Goal: Task Accomplishment & Management: Use online tool/utility

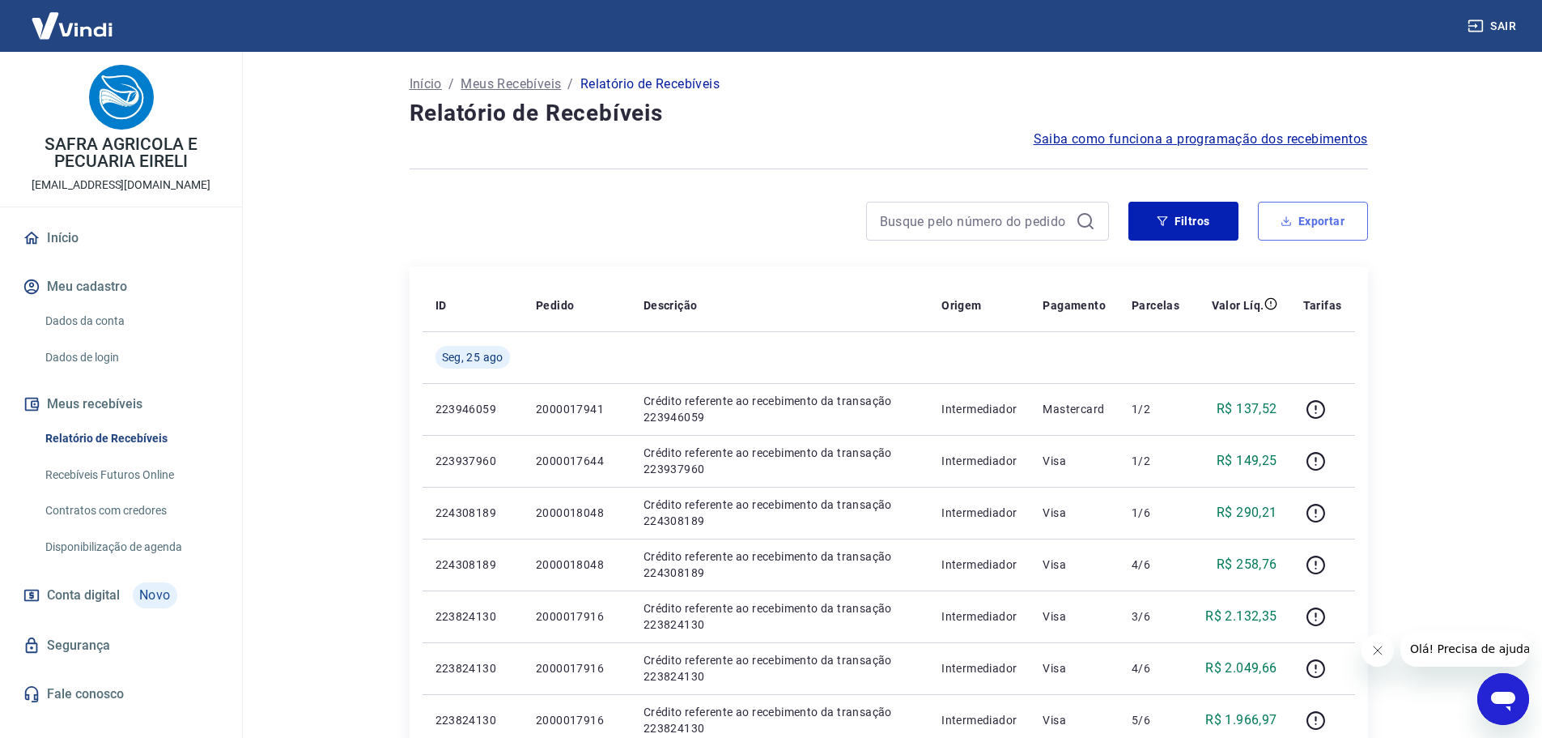
click at [1290, 219] on icon "button" at bounding box center [1286, 220] width 11 height 11
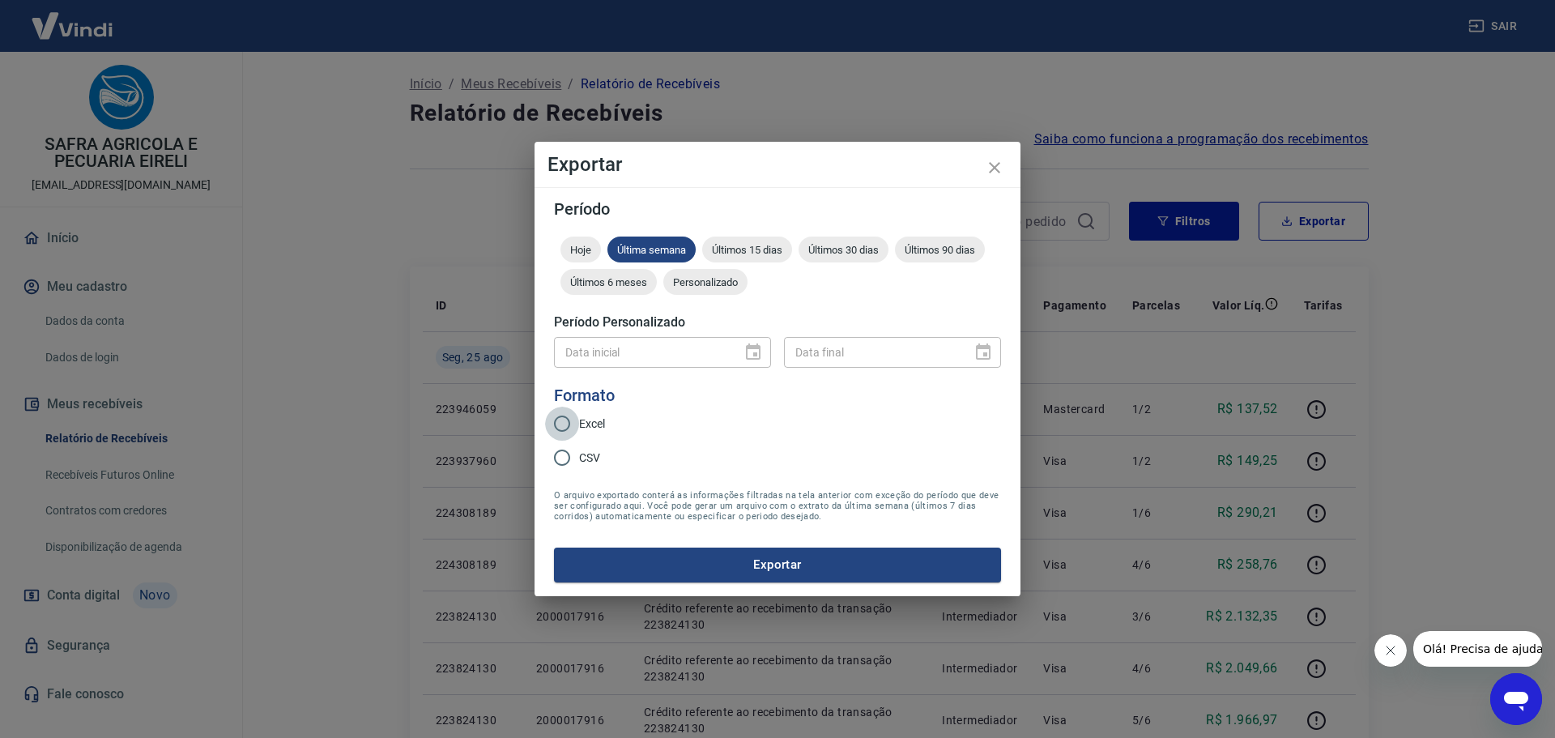
click at [573, 429] on input "Excel" at bounding box center [562, 423] width 34 height 34
radio input "true"
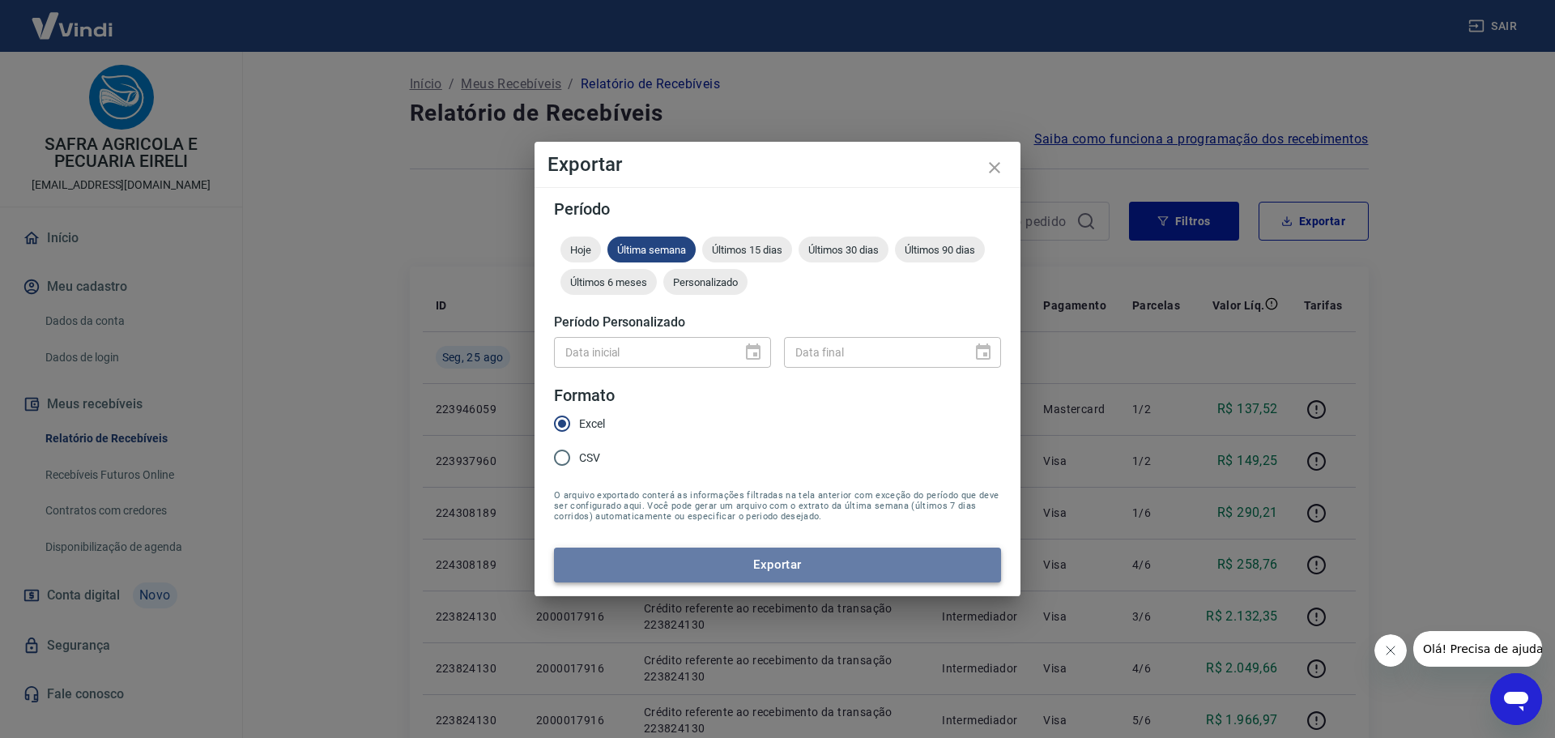
click at [644, 564] on button "Exportar" at bounding box center [777, 564] width 447 height 34
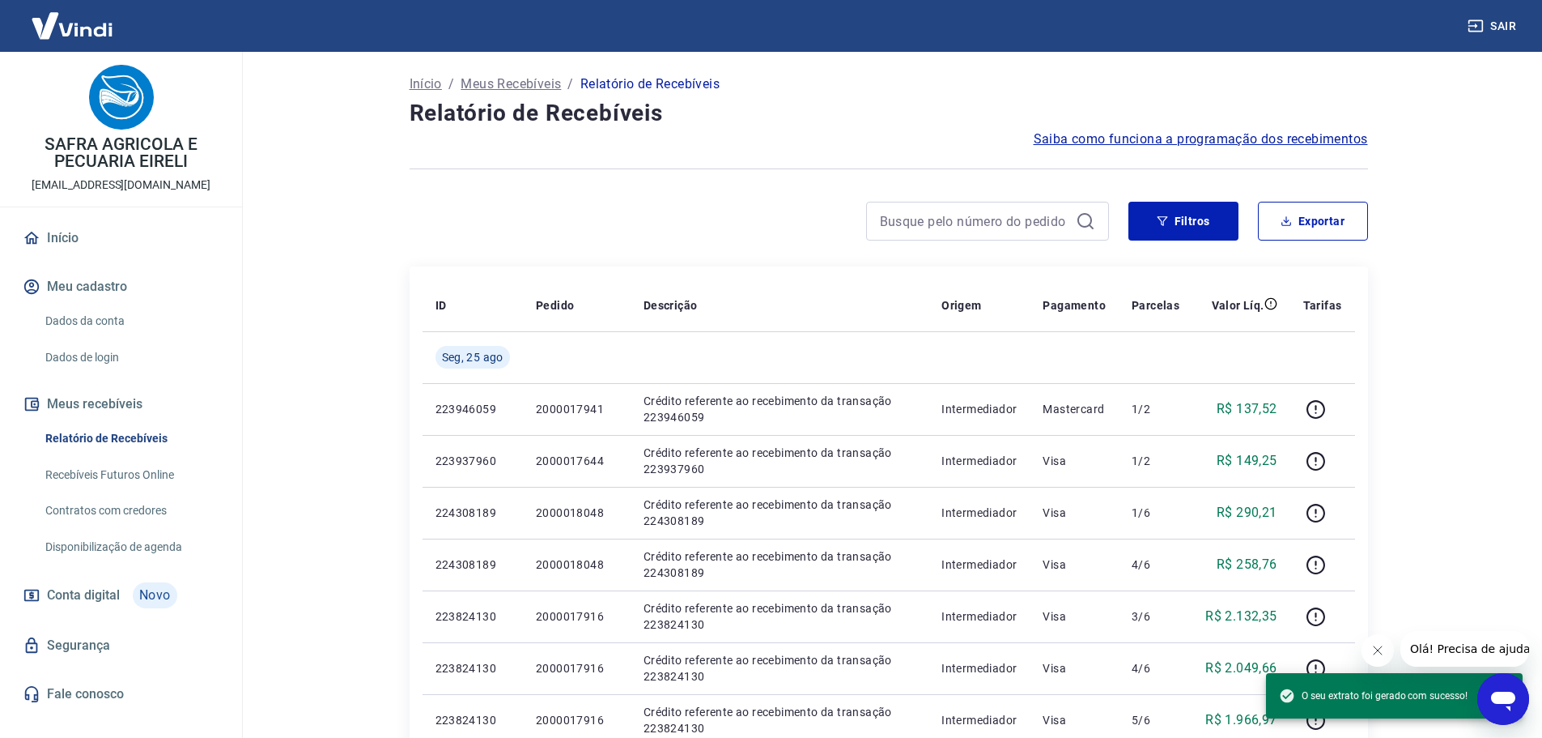
click at [1087, 215] on icon at bounding box center [1085, 220] width 15 height 15
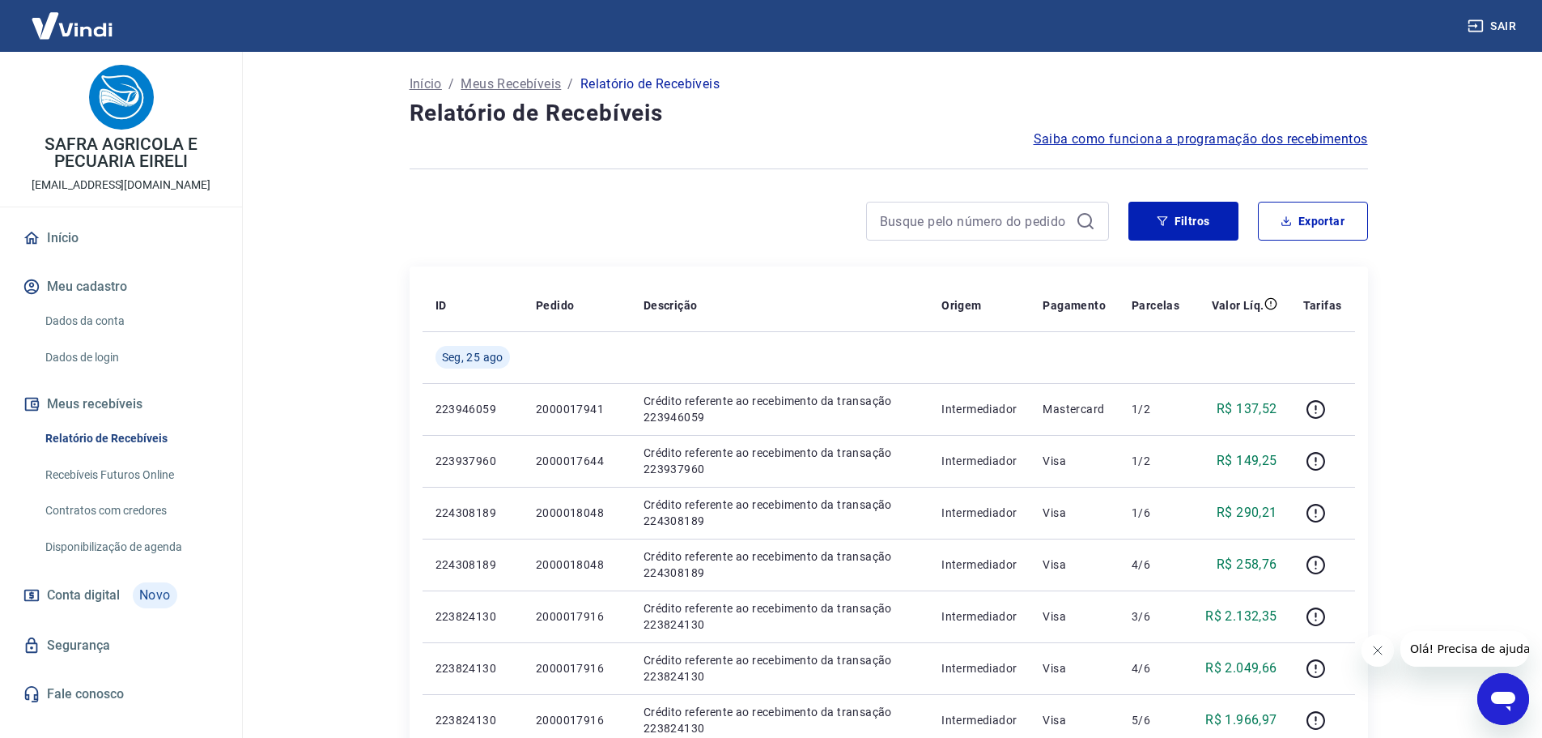
click at [1087, 220] on icon at bounding box center [1085, 220] width 19 height 19
drag, startPoint x: 113, startPoint y: 436, endPoint x: 190, endPoint y: 498, distance: 99.0
click at [113, 436] on link "Relatório de Recebíveis" at bounding box center [131, 438] width 184 height 33
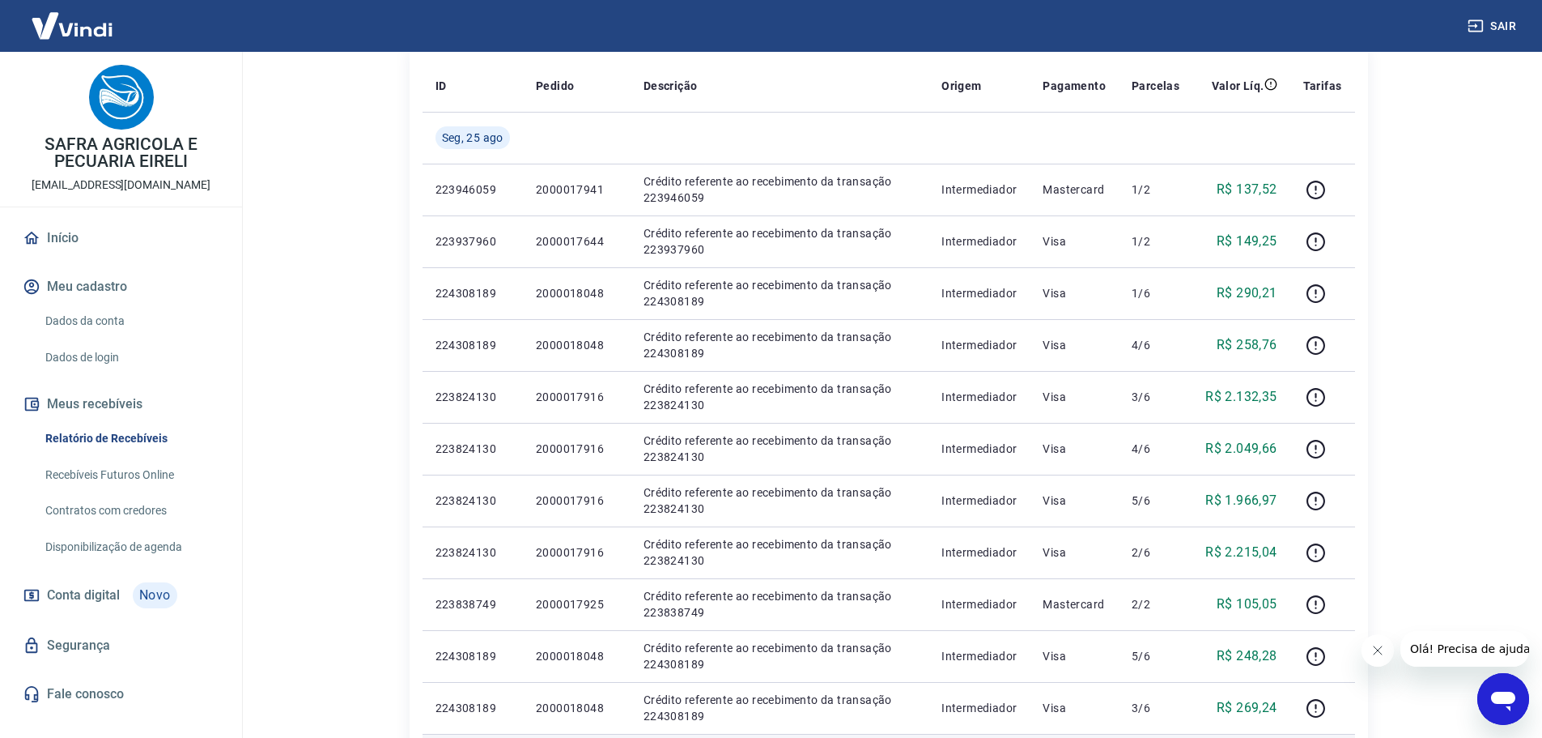
scroll to position [138, 0]
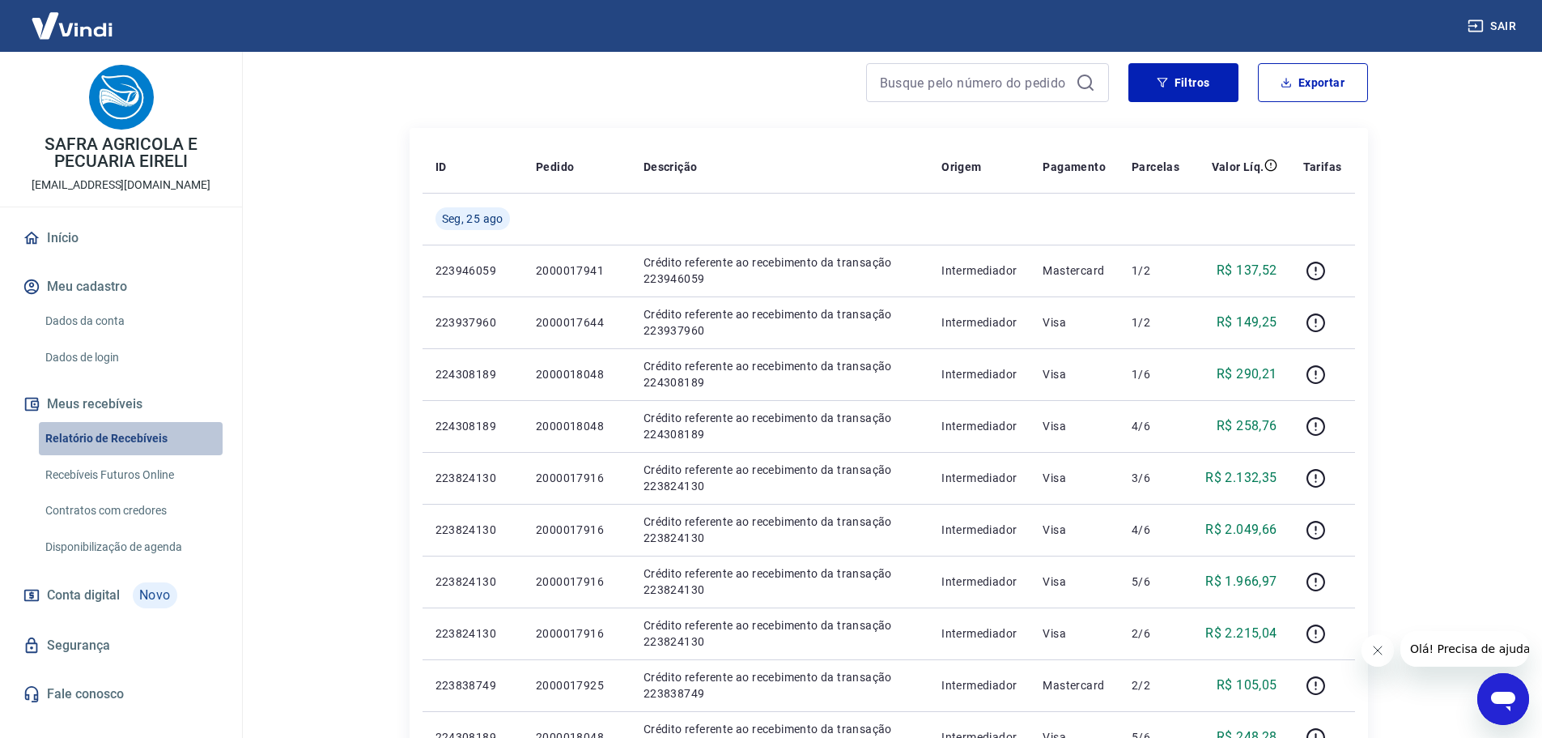
click at [120, 449] on link "Relatório de Recebíveis" at bounding box center [131, 438] width 184 height 33
click at [98, 445] on link "Relatório de Recebíveis" at bounding box center [131, 438] width 184 height 33
click at [114, 478] on link "Recebíveis Futuros Online" at bounding box center [131, 474] width 184 height 33
drag, startPoint x: 114, startPoint y: 441, endPoint x: 1135, endPoint y: 118, distance: 1070.9
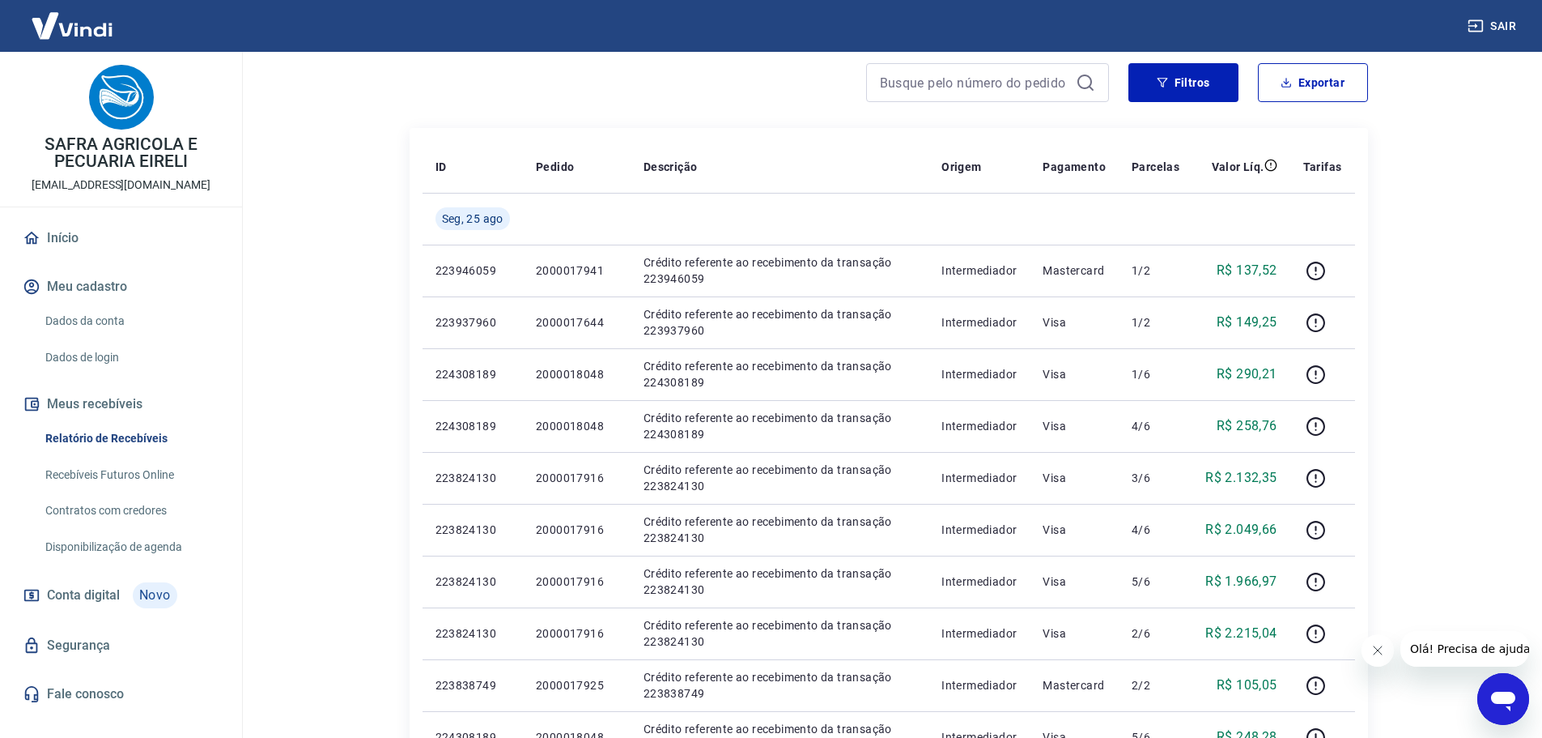
click at [113, 442] on link "Relatório de Recebíveis" at bounding box center [131, 438] width 184 height 33
